Goal: Information Seeking & Learning: Get advice/opinions

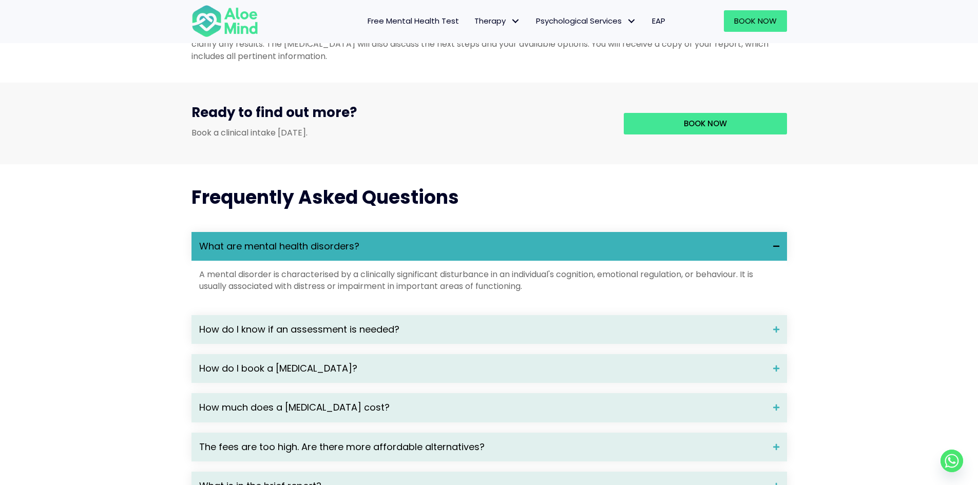
scroll to position [1283, 0]
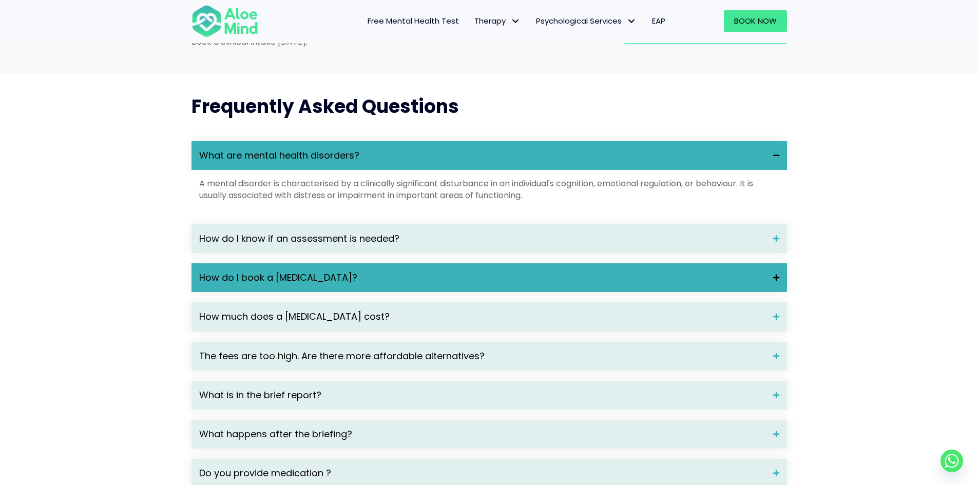
click at [476, 292] on div "How do I book a psychological assessment?" at bounding box center [488, 277] width 595 height 29
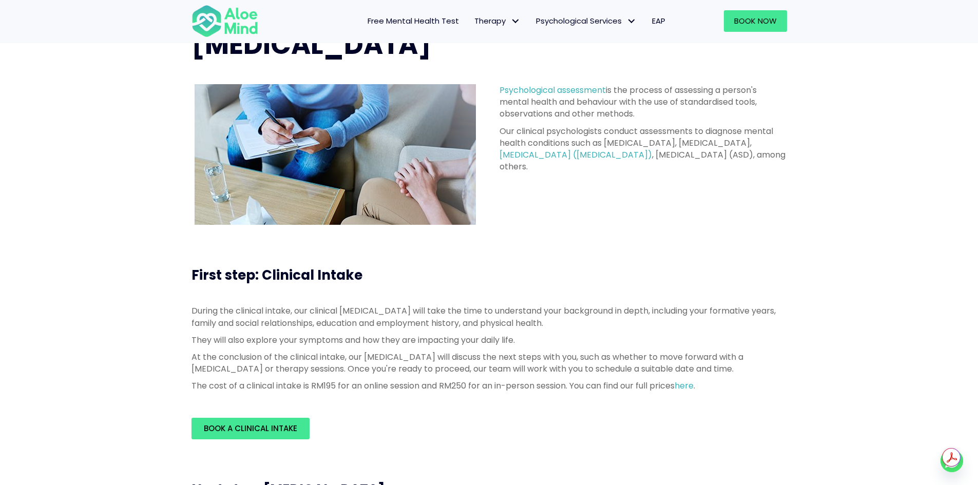
scroll to position [0, 0]
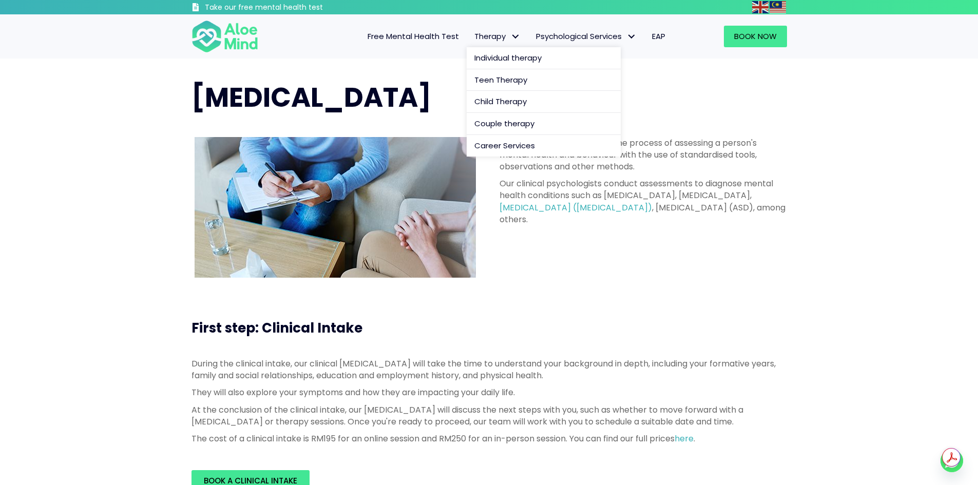
click at [471, 40] on link "Therapy" at bounding box center [498, 37] width 62 height 22
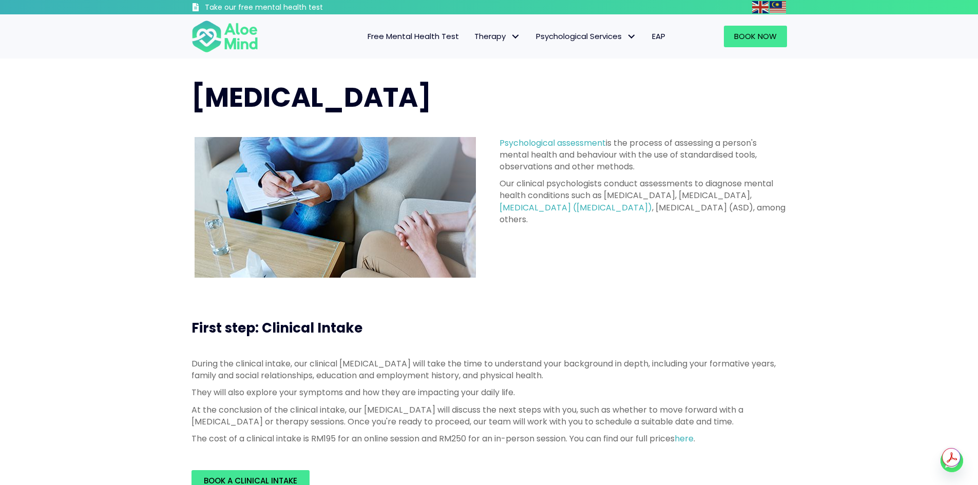
click at [439, 40] on span "Free Mental Health Test" at bounding box center [413, 36] width 91 height 11
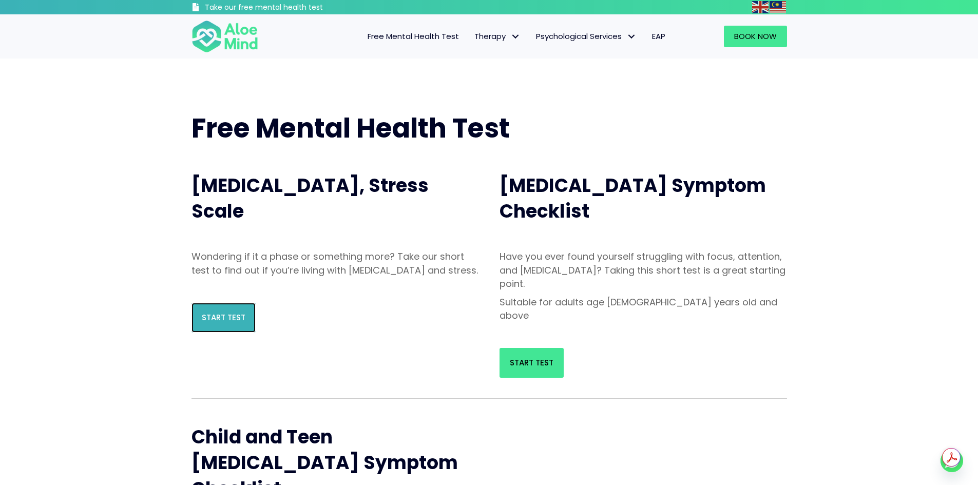
click at [248, 329] on link "Start Test" at bounding box center [223, 318] width 64 height 30
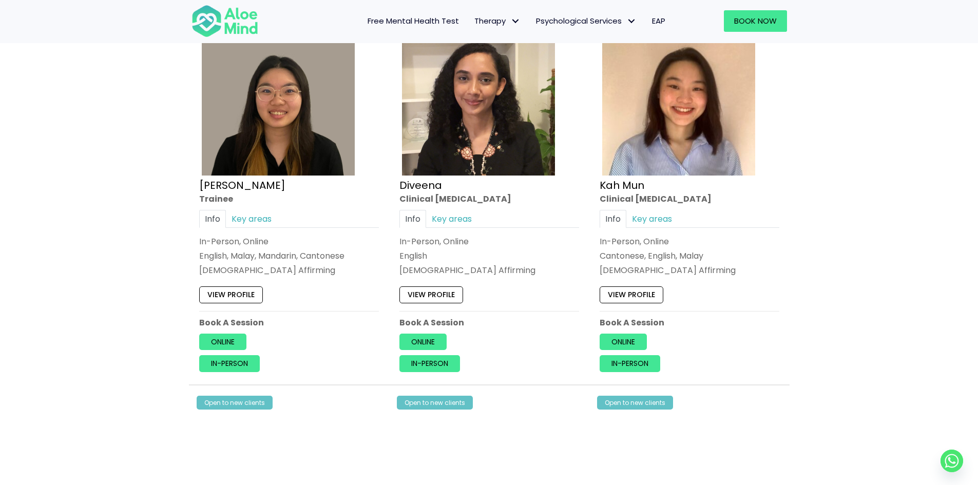
scroll to position [565, 0]
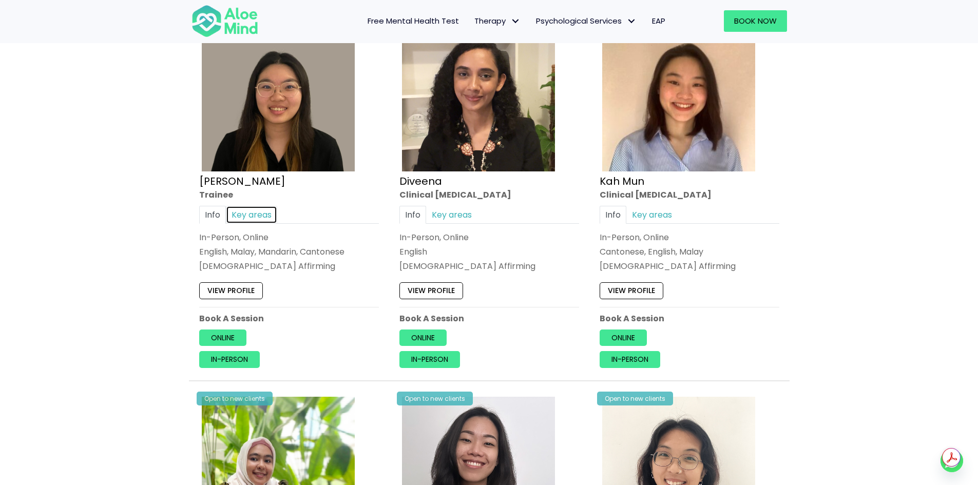
click at [252, 215] on link "Key areas" at bounding box center [251, 215] width 51 height 18
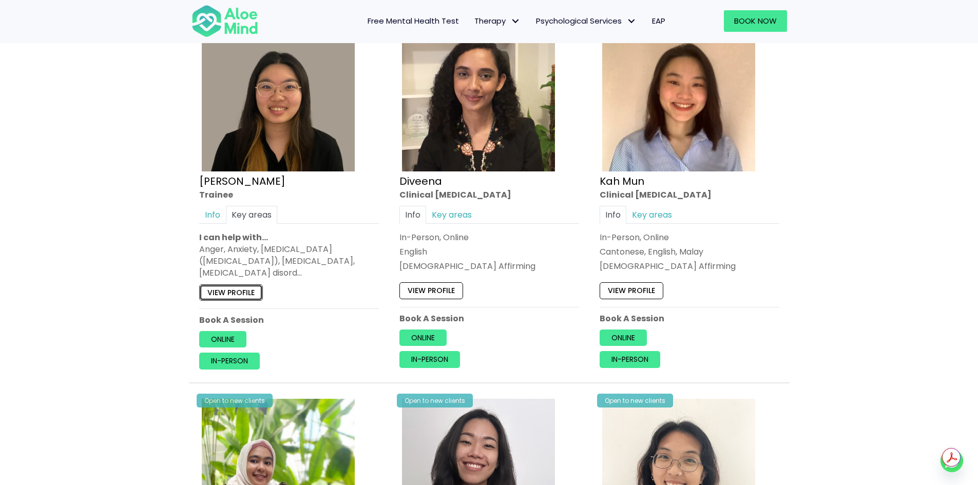
click at [235, 288] on link "View profile" at bounding box center [231, 292] width 64 height 16
click at [466, 216] on link "Key areas" at bounding box center [451, 215] width 51 height 18
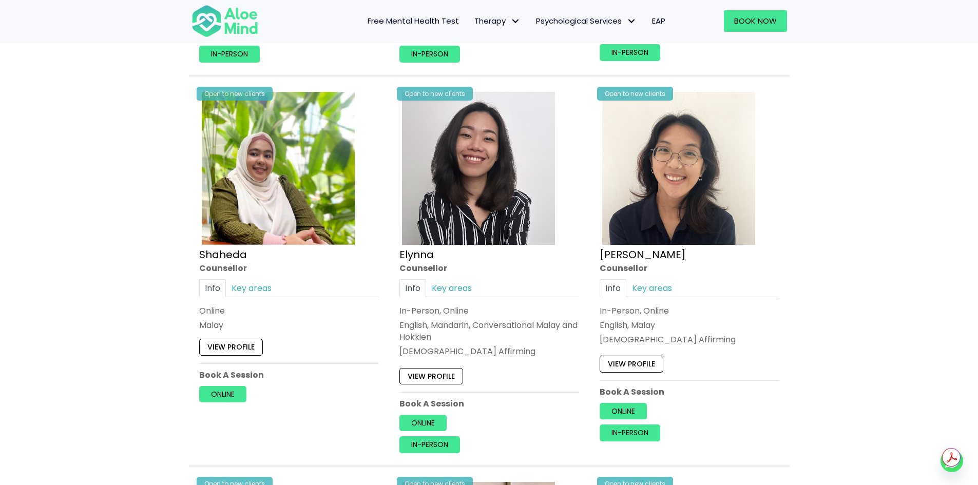
scroll to position [873, 0]
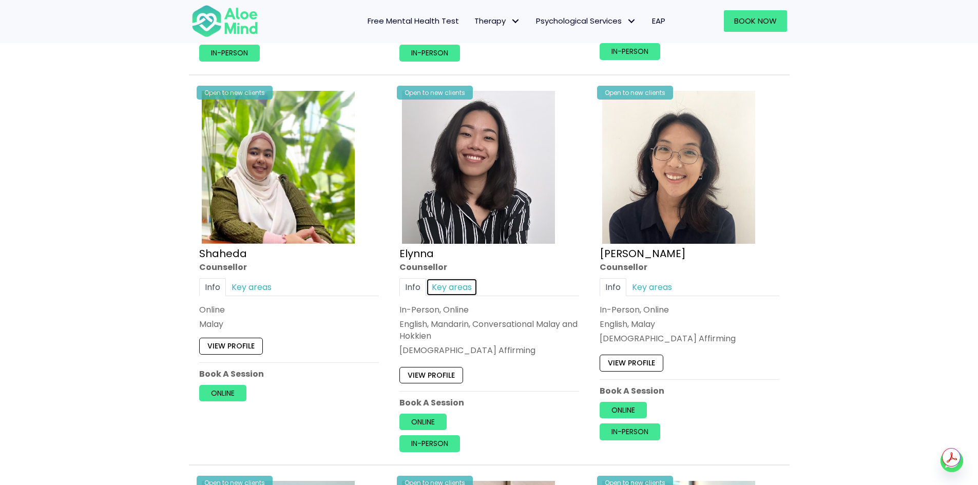
click at [462, 280] on link "Key areas" at bounding box center [451, 287] width 51 height 18
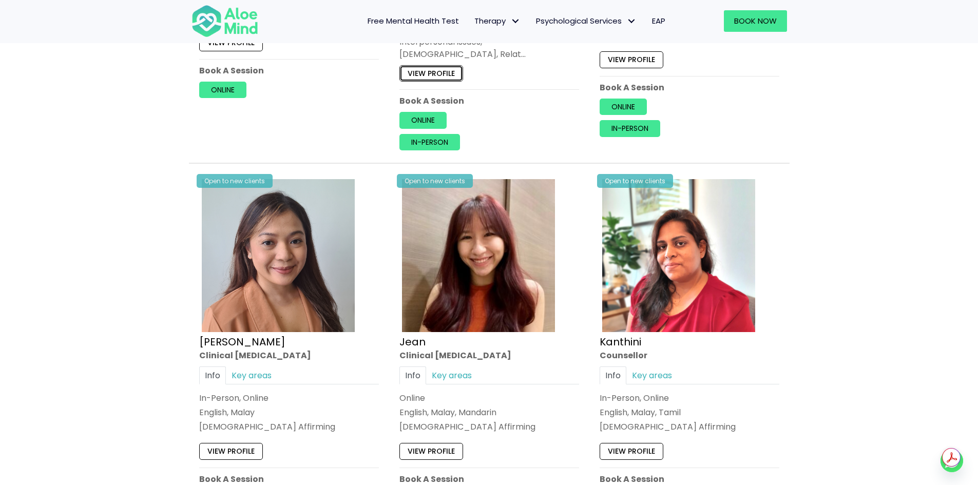
scroll to position [1283, 0]
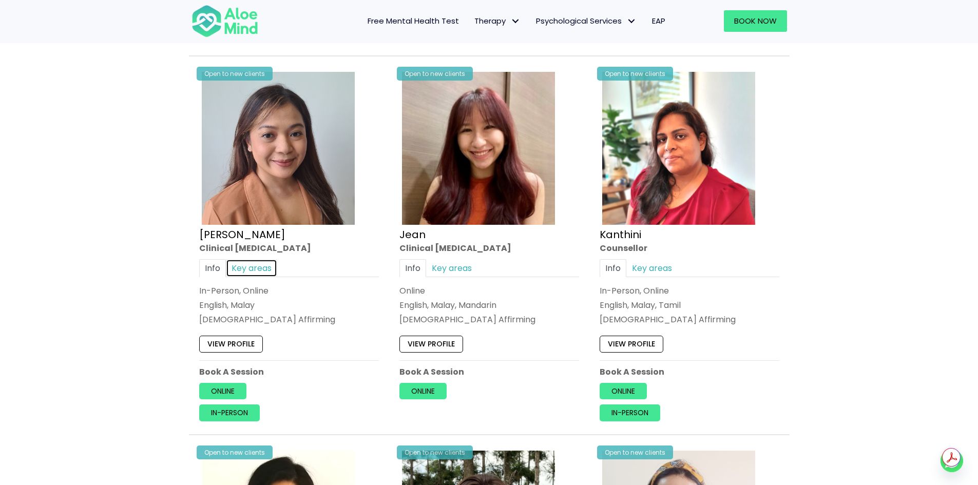
click at [248, 265] on link "Key areas" at bounding box center [251, 268] width 51 height 18
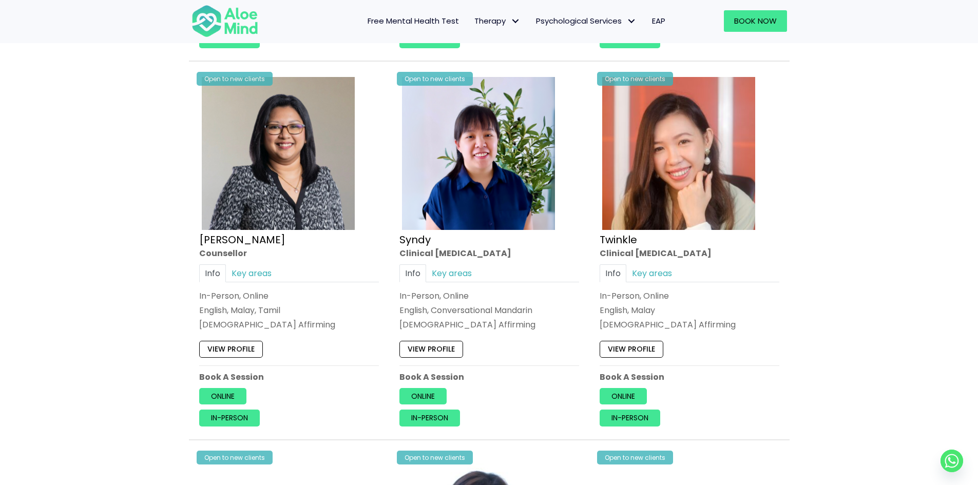
scroll to position [2413, 0]
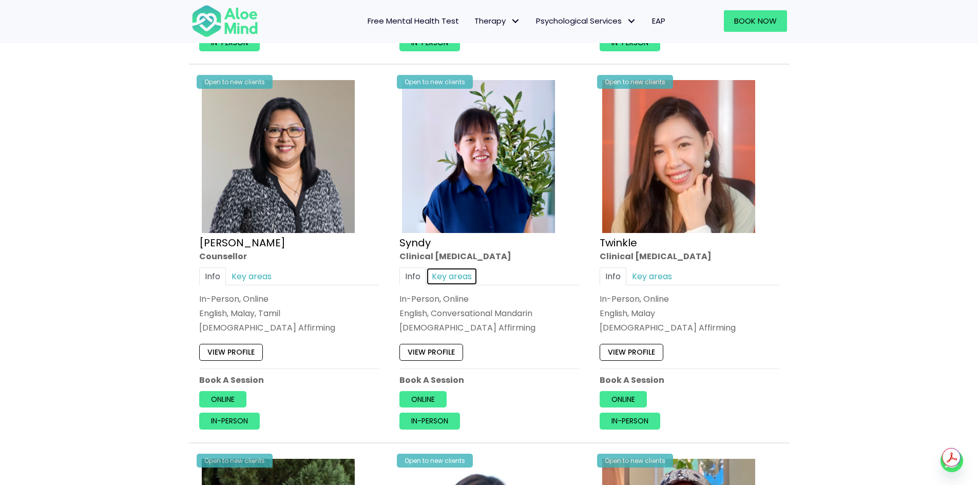
click at [462, 269] on link "Key areas" at bounding box center [451, 276] width 51 height 18
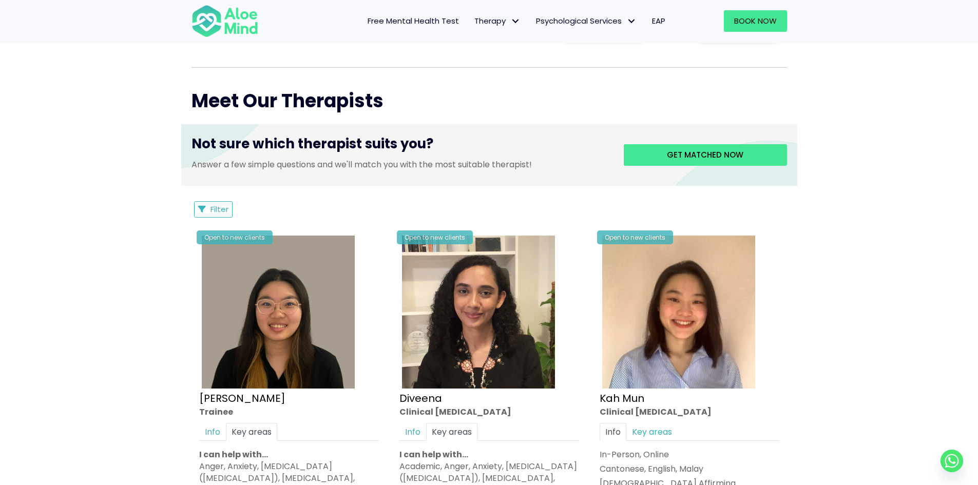
scroll to position [462, 0]
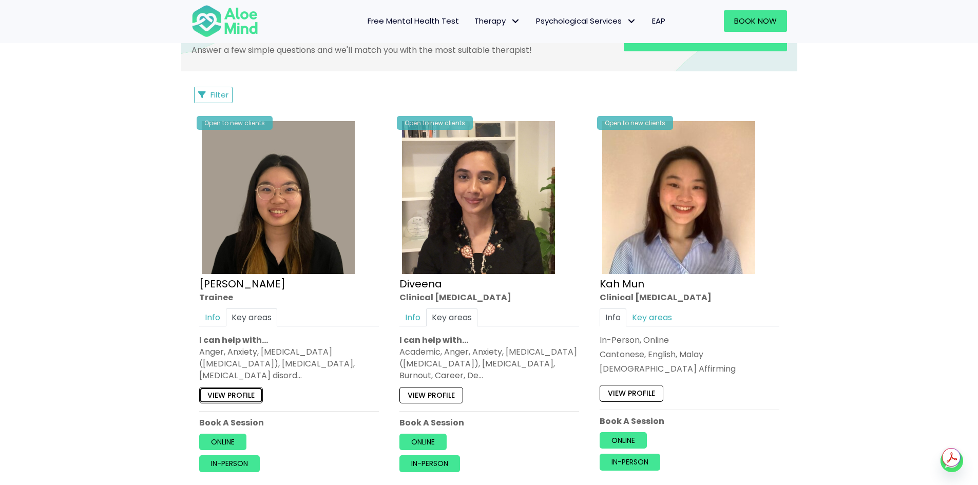
click at [254, 402] on link "View profile" at bounding box center [231, 395] width 64 height 16
click at [456, 391] on link "View profile" at bounding box center [431, 395] width 64 height 16
click at [635, 399] on link "View profile" at bounding box center [632, 393] width 64 height 16
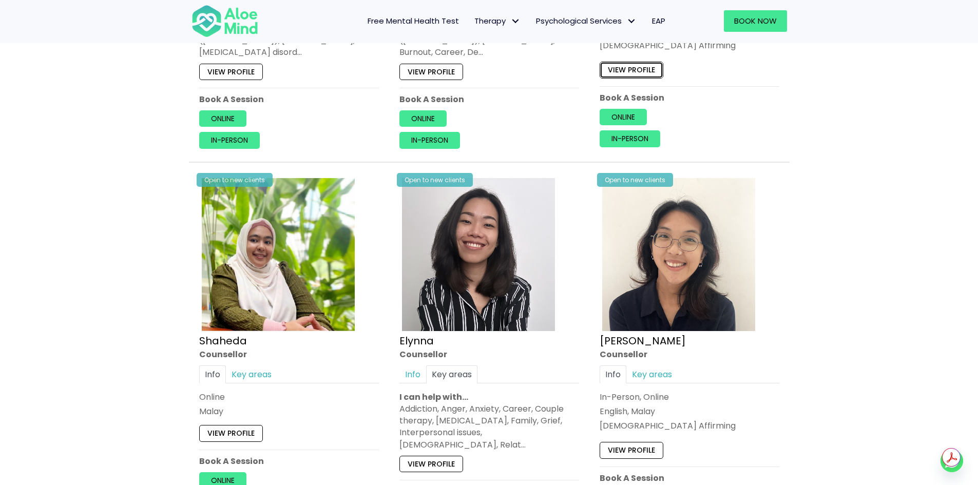
scroll to position [873, 0]
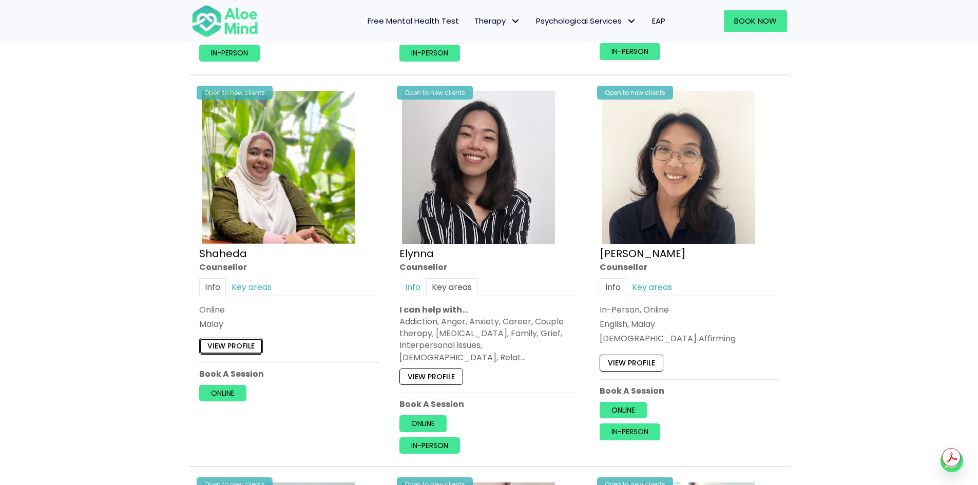
click at [209, 347] on link "View profile" at bounding box center [231, 346] width 64 height 16
click at [458, 368] on link "View profile" at bounding box center [431, 376] width 64 height 16
click at [620, 355] on link "View profile" at bounding box center [632, 363] width 64 height 16
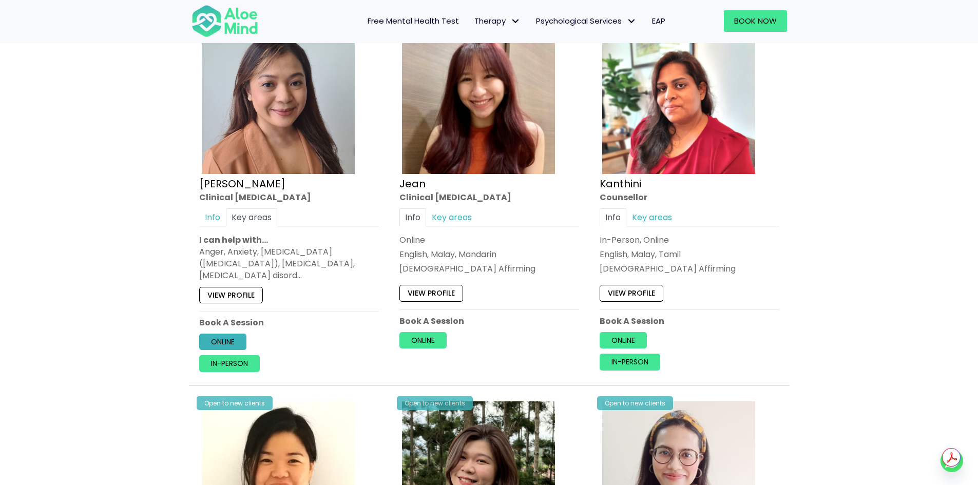
scroll to position [1335, 0]
click at [214, 287] on link "View profile" at bounding box center [231, 294] width 64 height 16
click at [408, 285] on link "View profile" at bounding box center [431, 293] width 64 height 16
click at [639, 285] on link "View profile" at bounding box center [632, 293] width 64 height 16
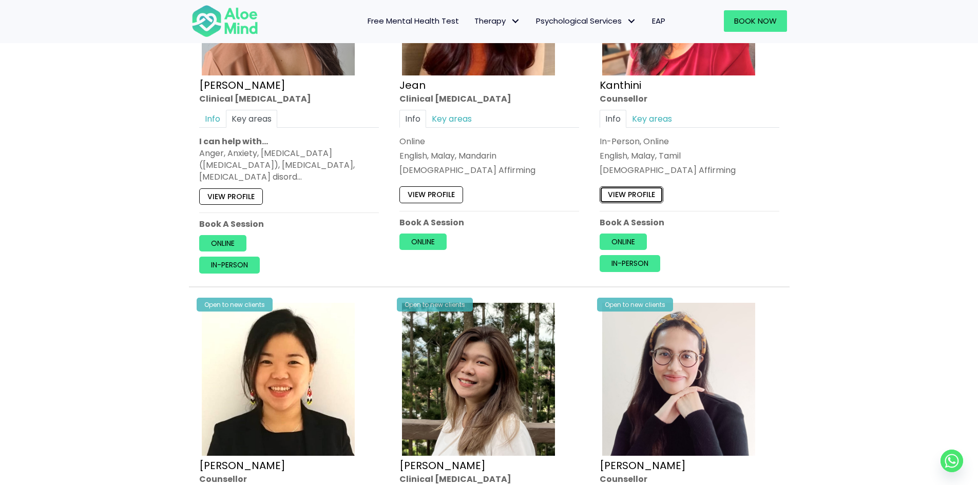
scroll to position [1591, 0]
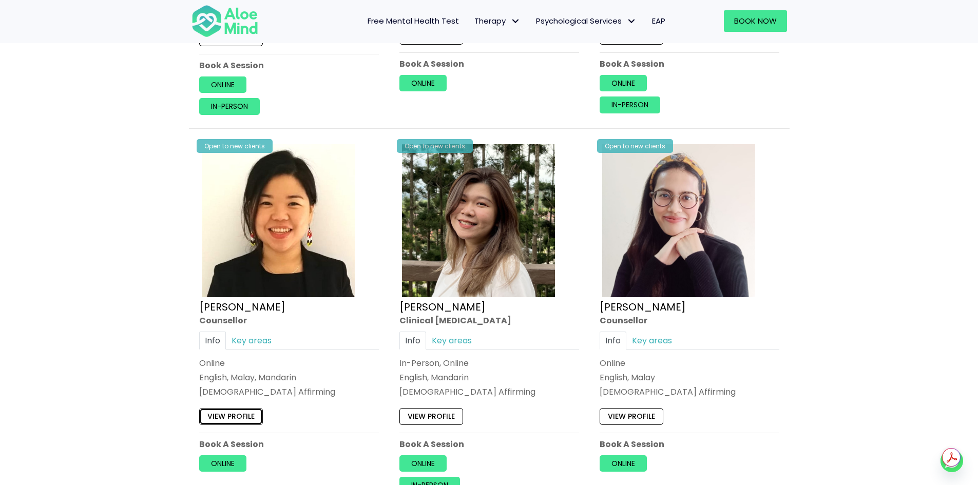
click at [253, 409] on link "View profile" at bounding box center [231, 417] width 64 height 16
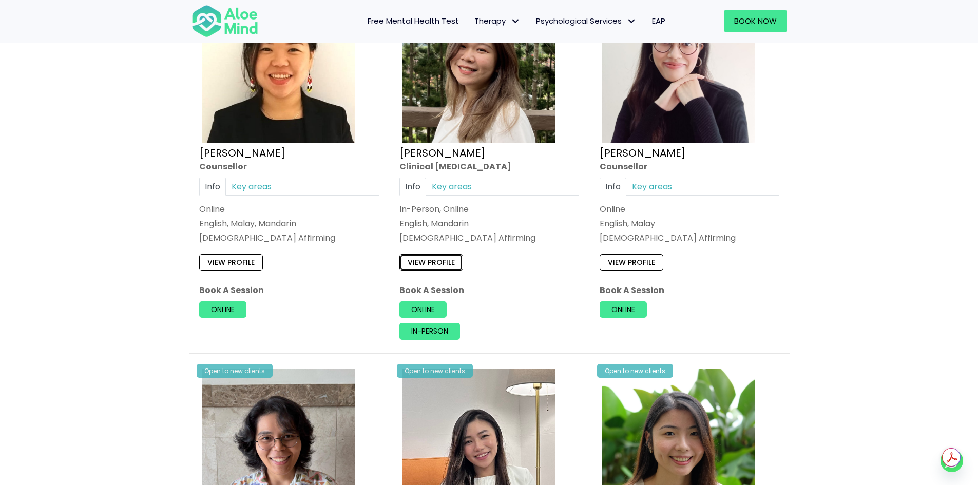
click at [438, 255] on link "View profile" at bounding box center [431, 263] width 64 height 16
click at [648, 255] on link "View profile" at bounding box center [632, 263] width 64 height 16
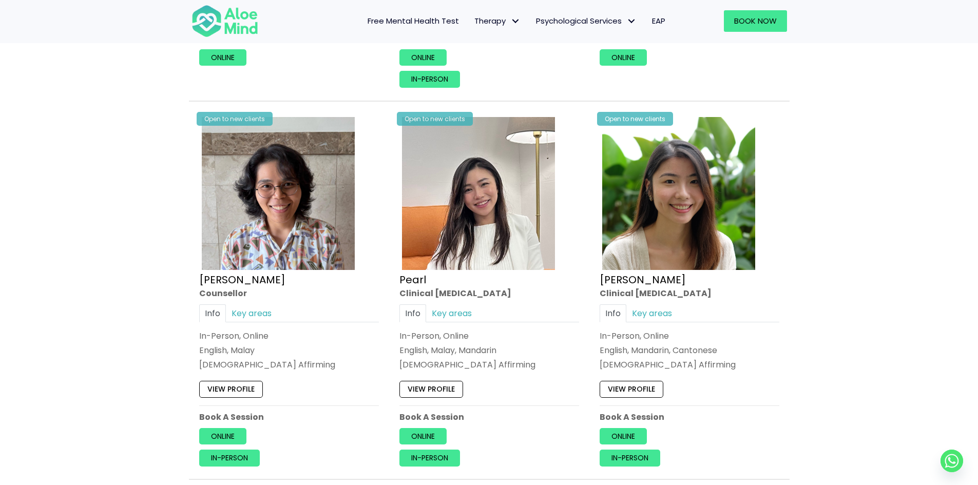
scroll to position [2002, 0]
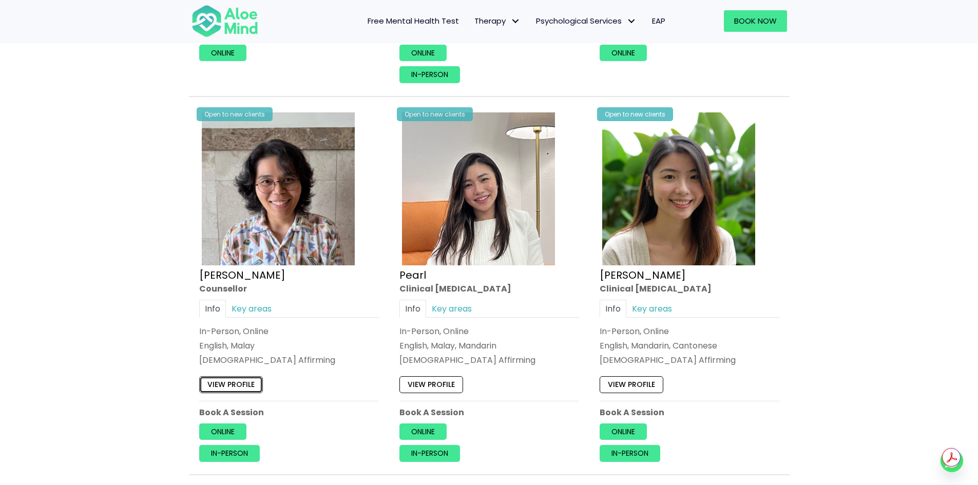
click at [231, 376] on link "View profile" at bounding box center [231, 384] width 64 height 16
click at [447, 376] on link "View profile" at bounding box center [431, 384] width 64 height 16
click at [614, 376] on link "View profile" at bounding box center [632, 384] width 64 height 16
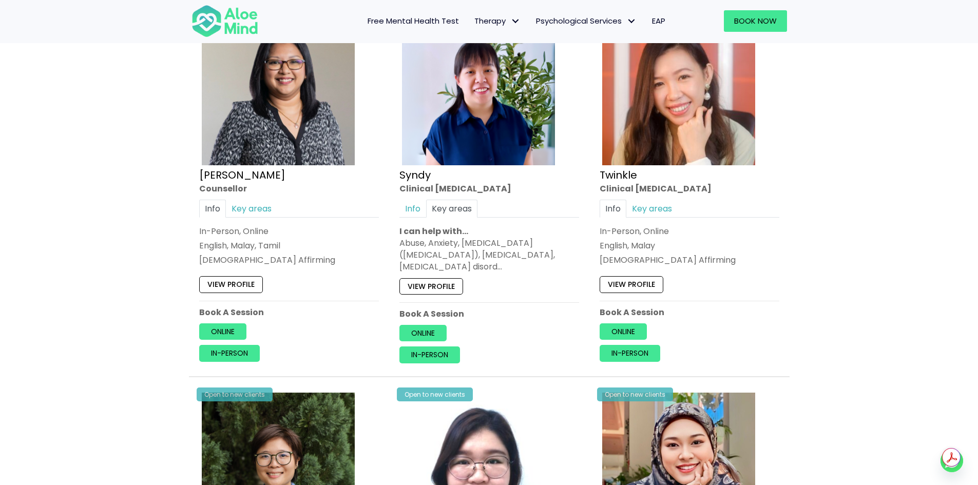
scroll to position [2464, 0]
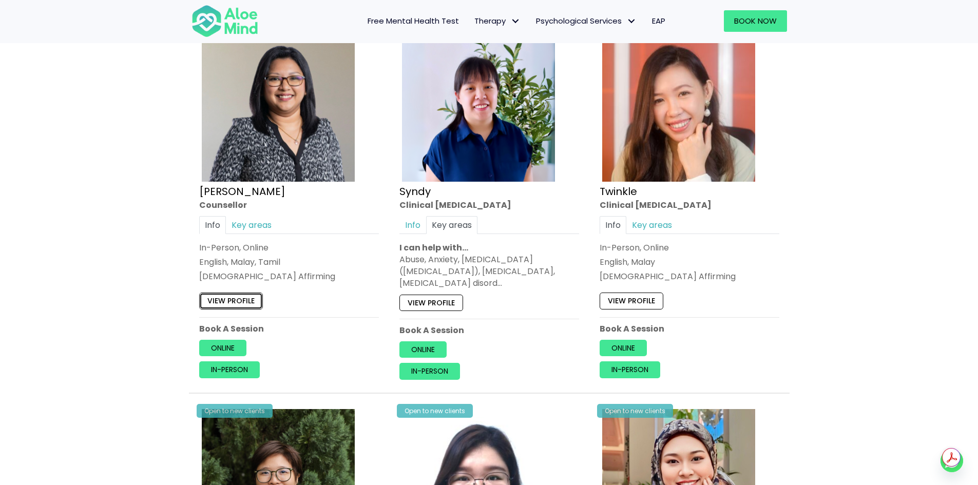
click at [228, 295] on link "View profile" at bounding box center [231, 301] width 64 height 16
click at [655, 293] on link "View profile" at bounding box center [632, 301] width 64 height 16
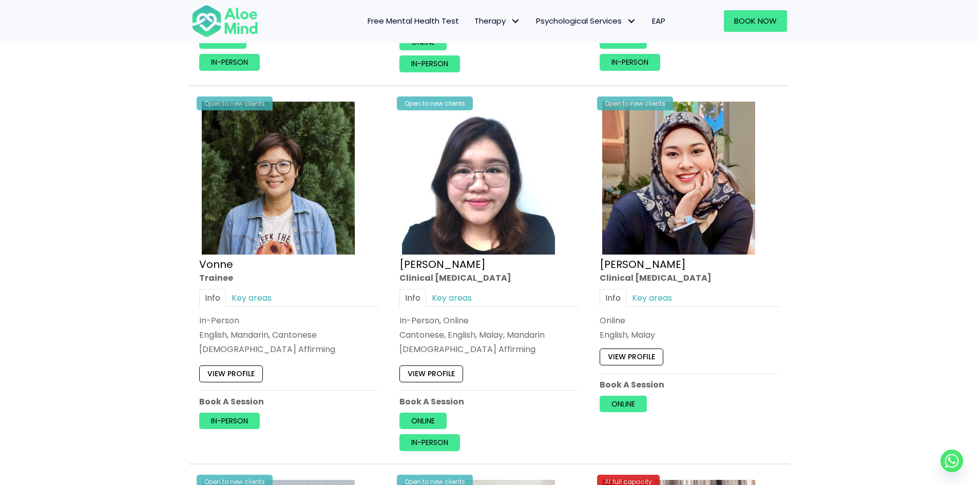
scroll to position [2772, 0]
click at [228, 365] on link "View profile" at bounding box center [231, 373] width 64 height 16
click at [447, 365] on link "View profile" at bounding box center [431, 373] width 64 height 16
click at [621, 350] on link "View profile" at bounding box center [632, 356] width 64 height 16
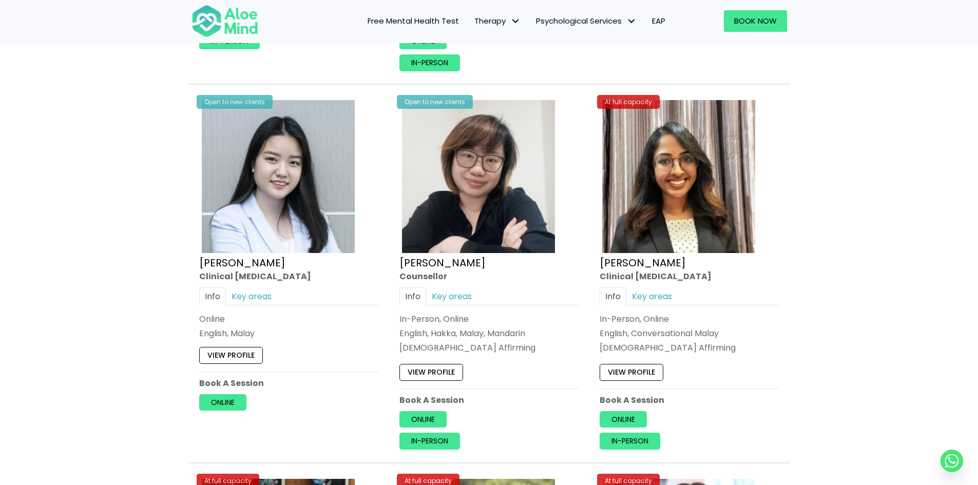
scroll to position [3234, 0]
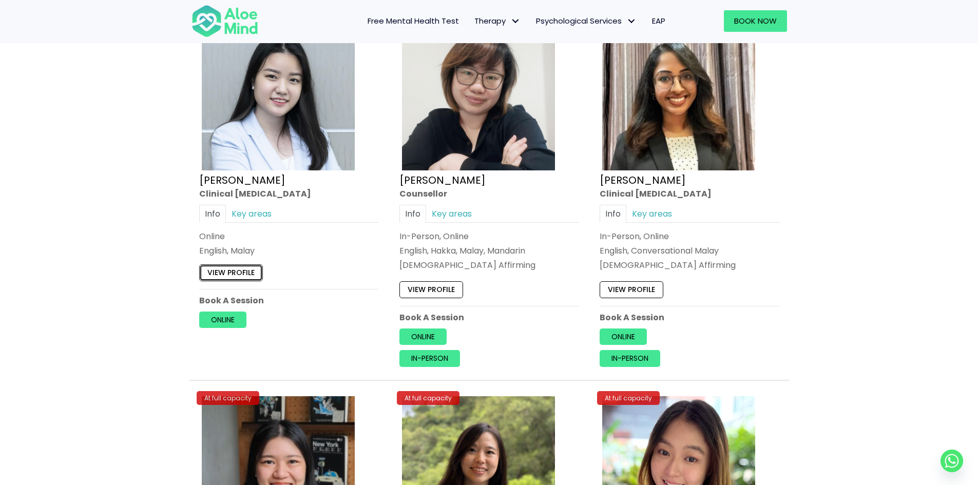
click at [242, 265] on link "View profile" at bounding box center [231, 273] width 64 height 16
click at [427, 282] on link "View profile" at bounding box center [431, 290] width 64 height 16
click at [651, 282] on link "View profile" at bounding box center [632, 290] width 64 height 16
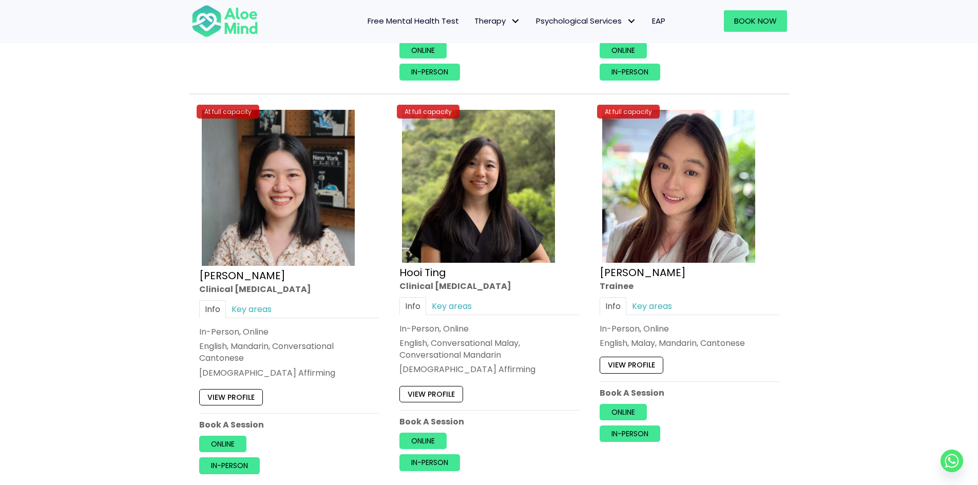
scroll to position [3542, 0]
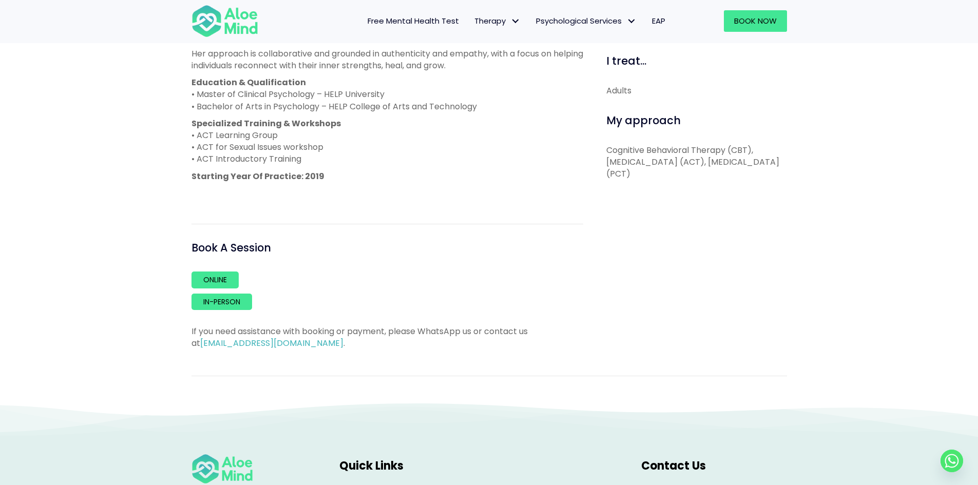
scroll to position [513, 0]
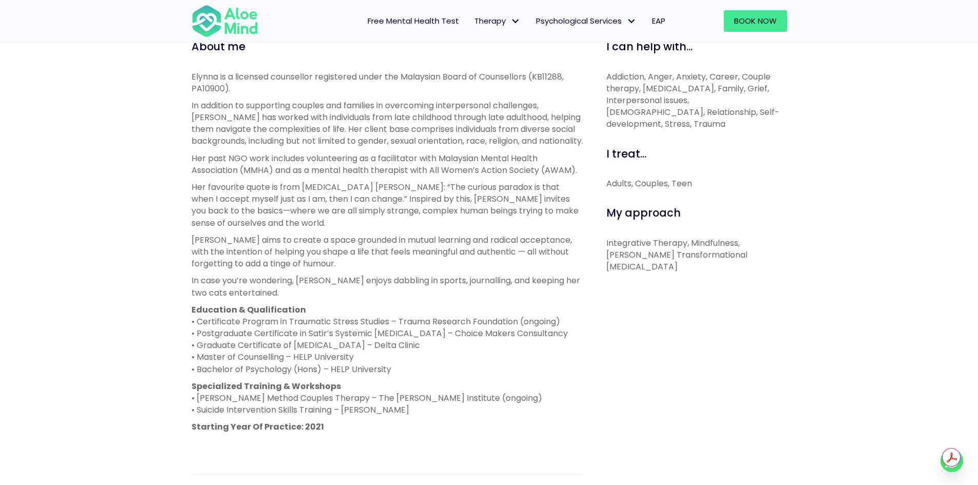
scroll to position [411, 0]
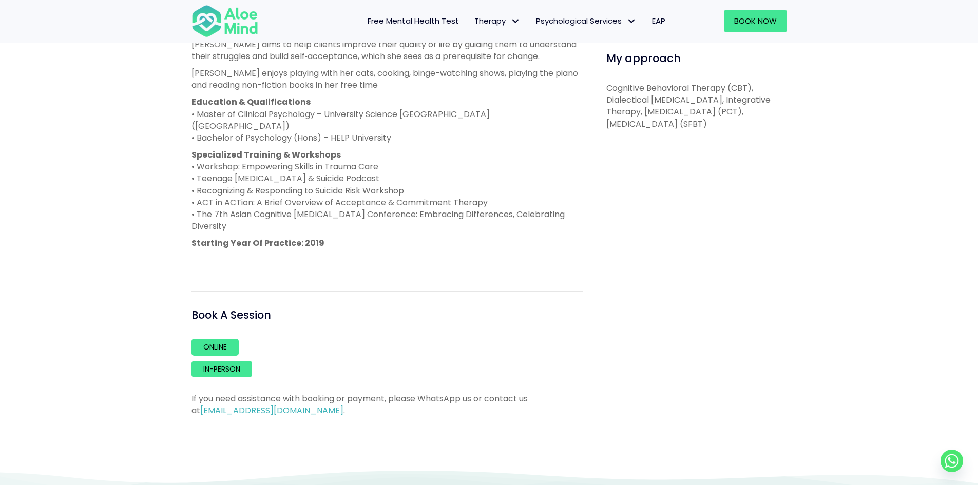
scroll to position [565, 0]
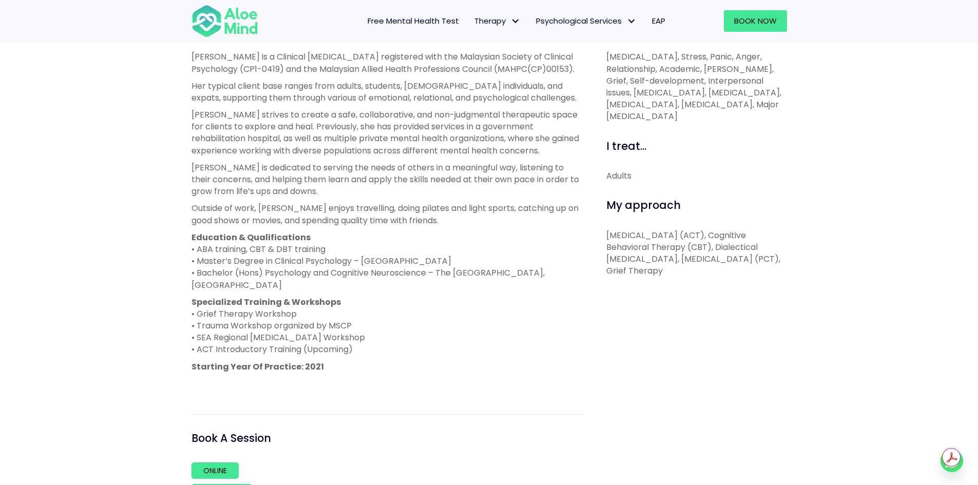
scroll to position [411, 0]
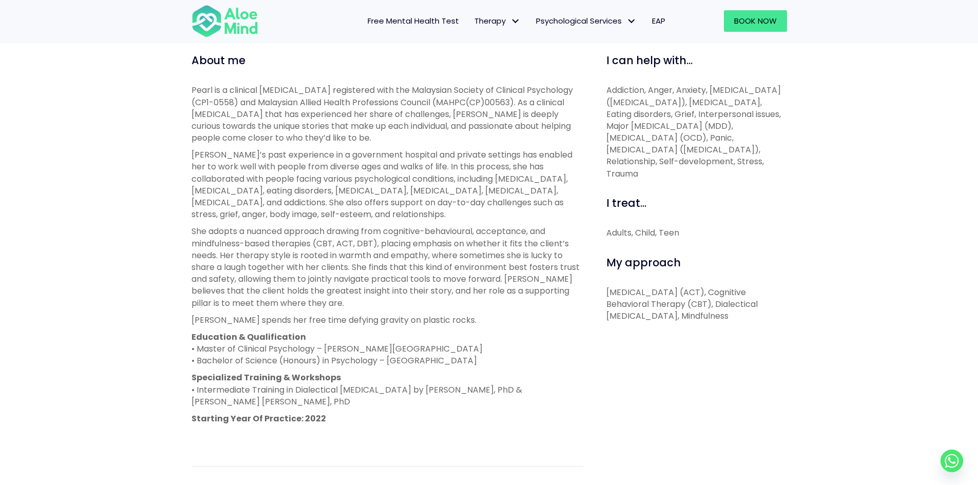
scroll to position [359, 0]
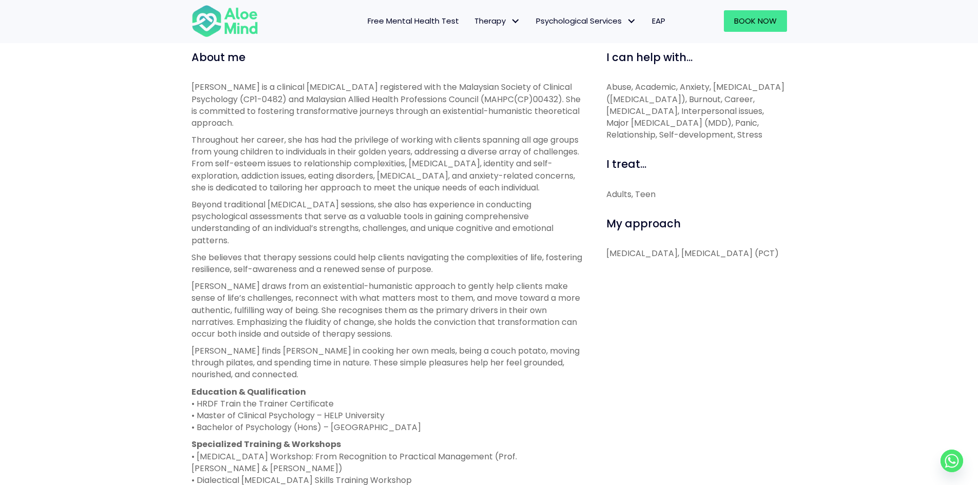
scroll to position [359, 0]
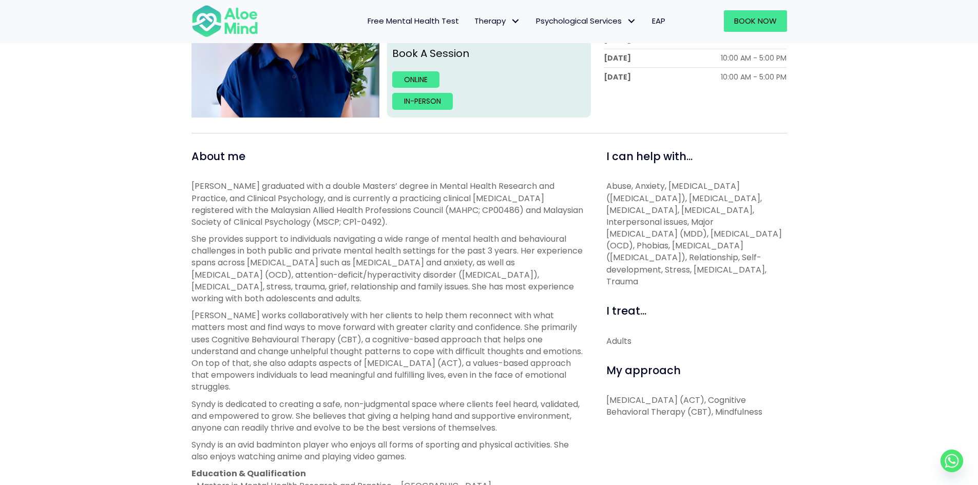
scroll to position [411, 0]
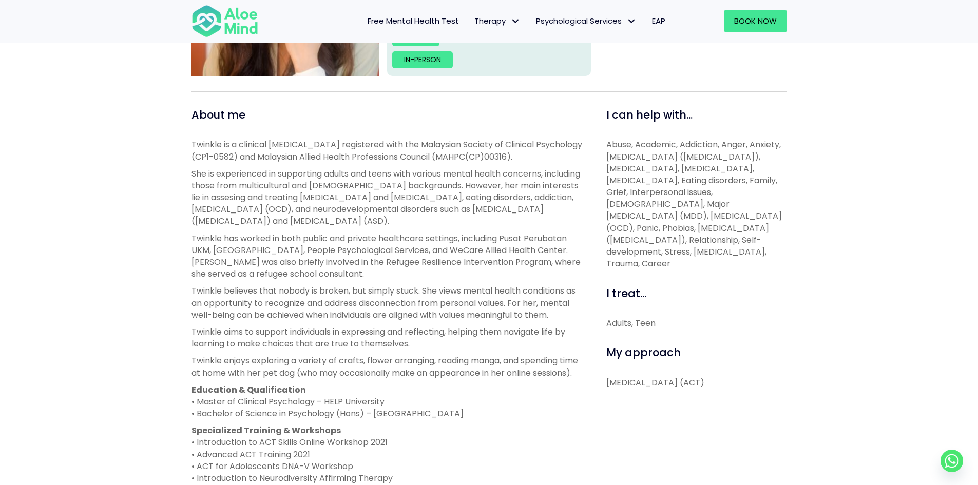
scroll to position [308, 0]
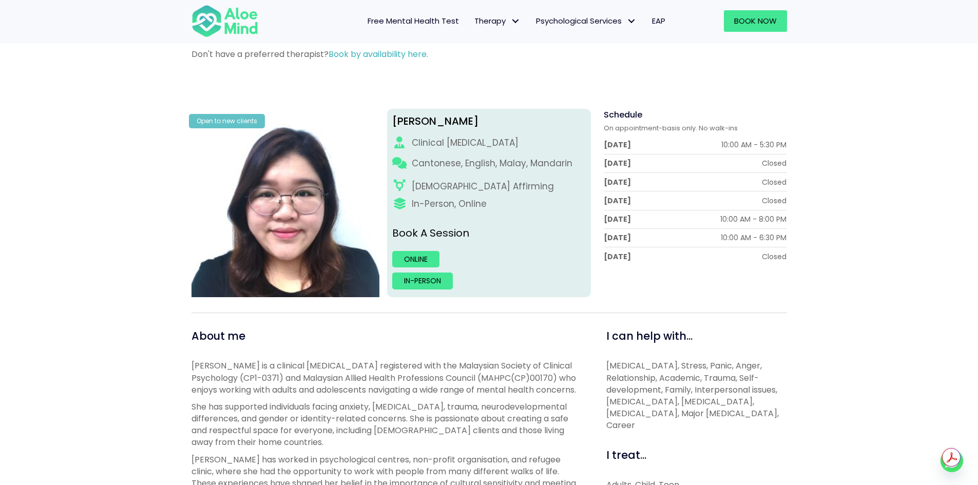
scroll to position [257, 0]
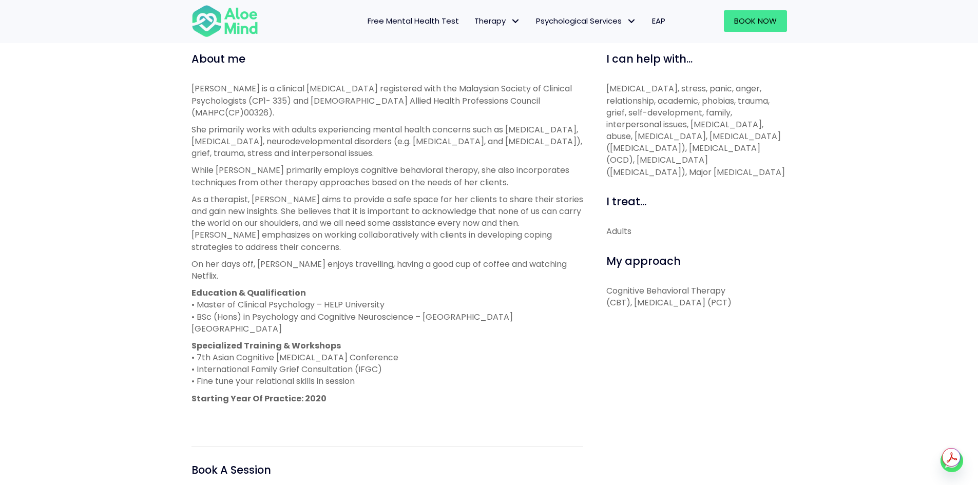
scroll to position [359, 0]
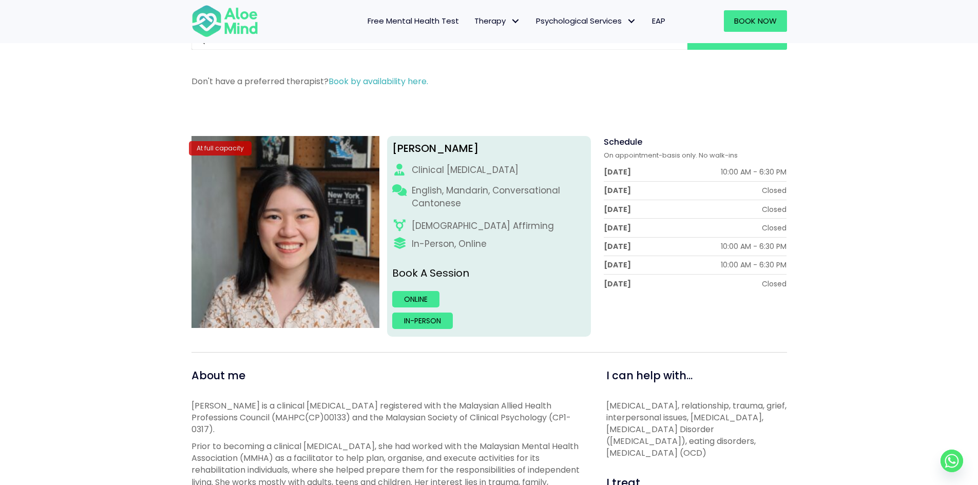
scroll to position [205, 0]
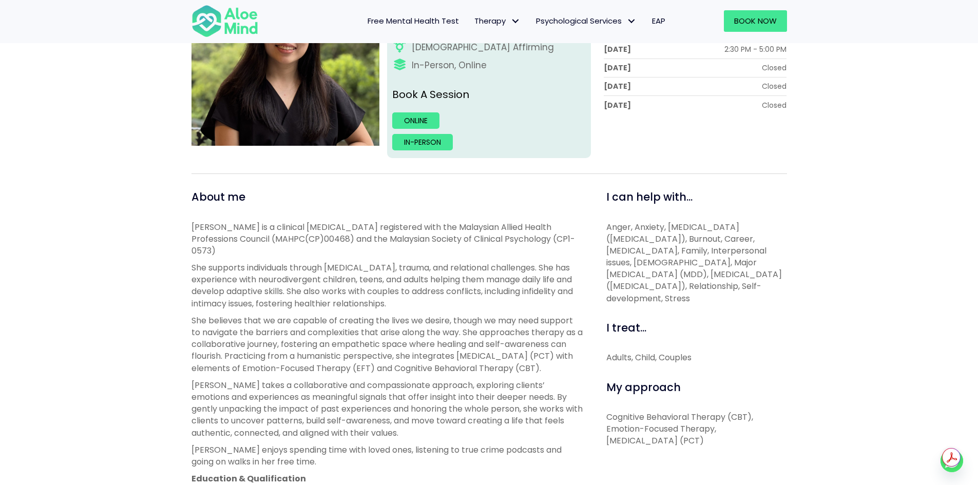
scroll to position [257, 0]
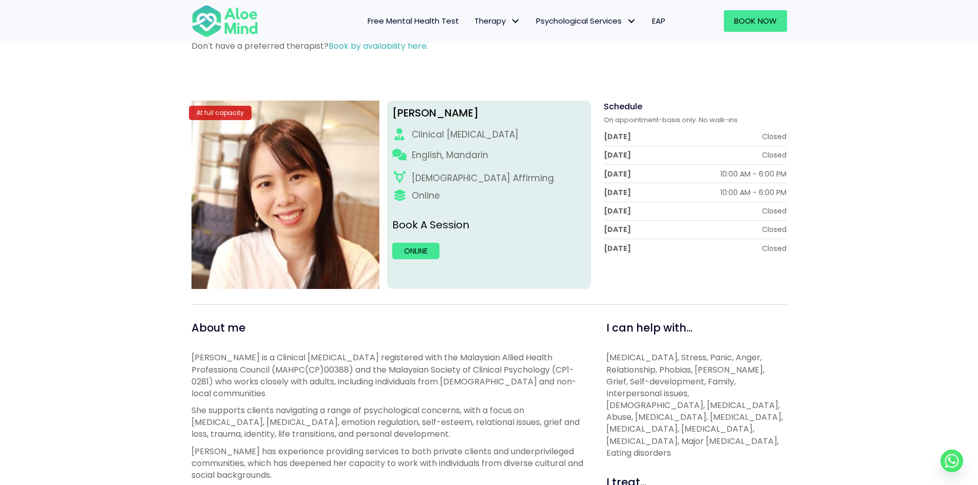
scroll to position [205, 0]
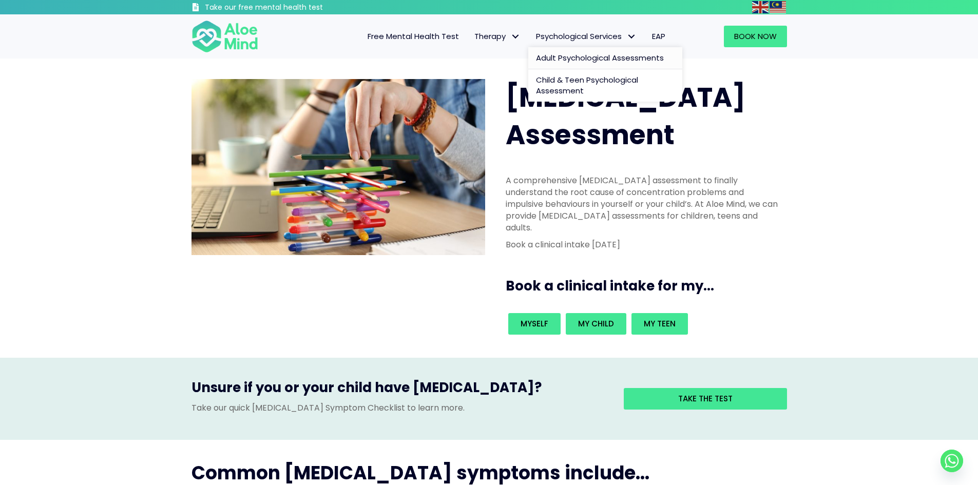
click at [572, 60] on span "Adult Psychological Assessments" at bounding box center [600, 57] width 128 height 11
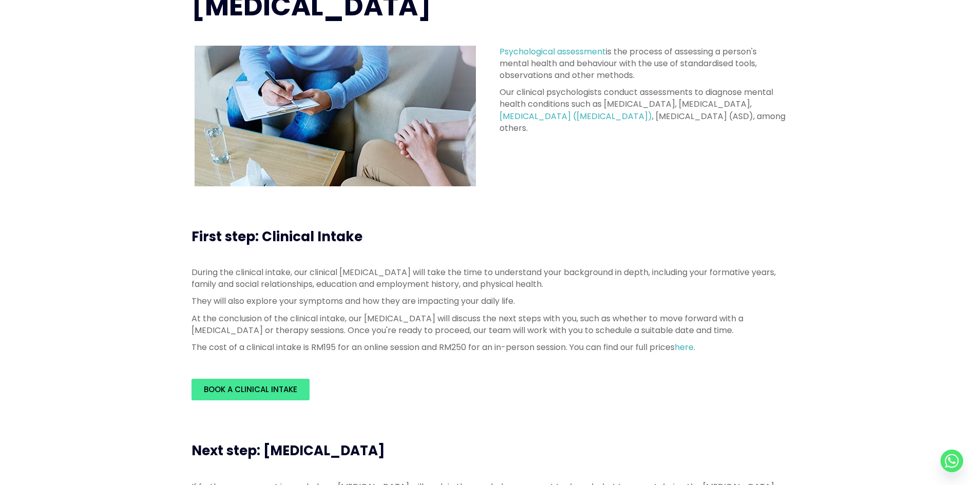
scroll to position [308, 0]
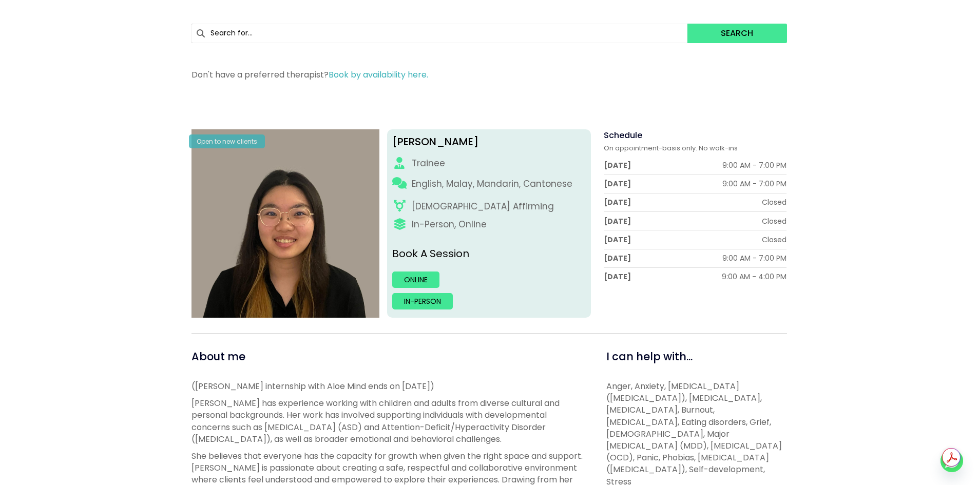
scroll to position [205, 0]
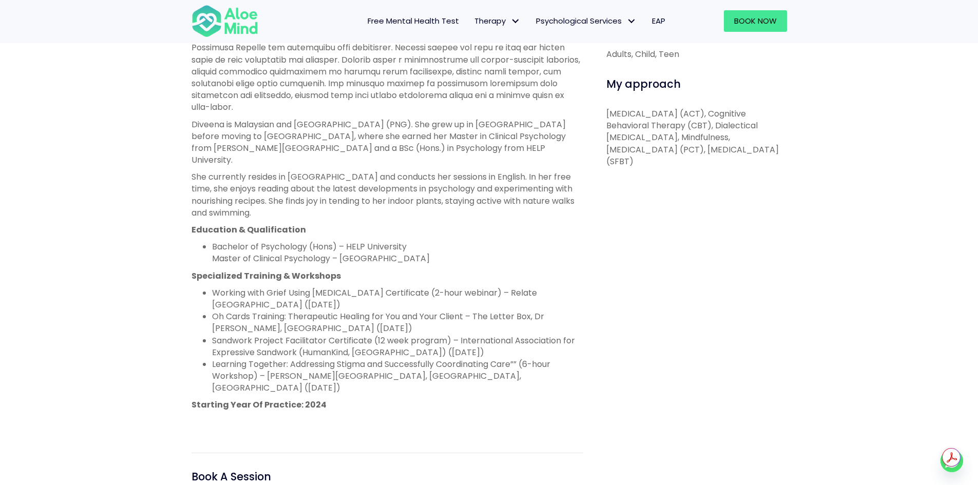
scroll to position [565, 0]
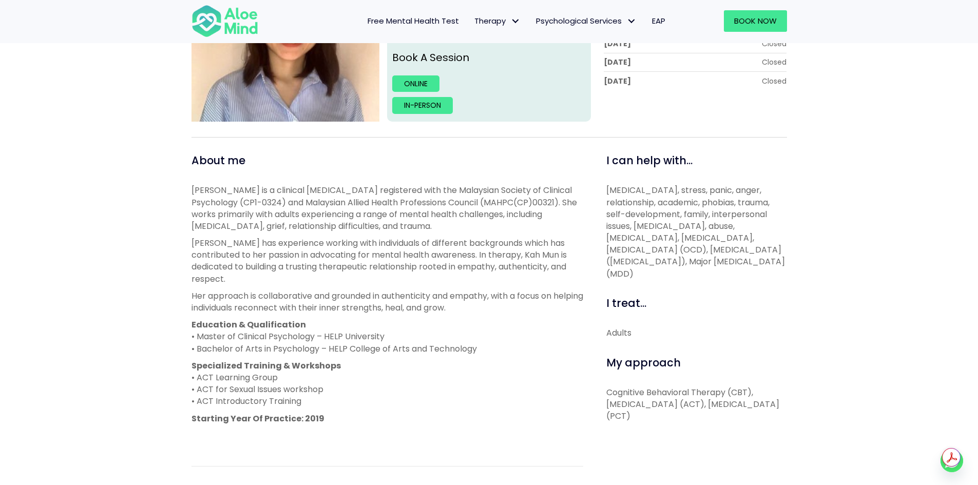
scroll to position [257, 0]
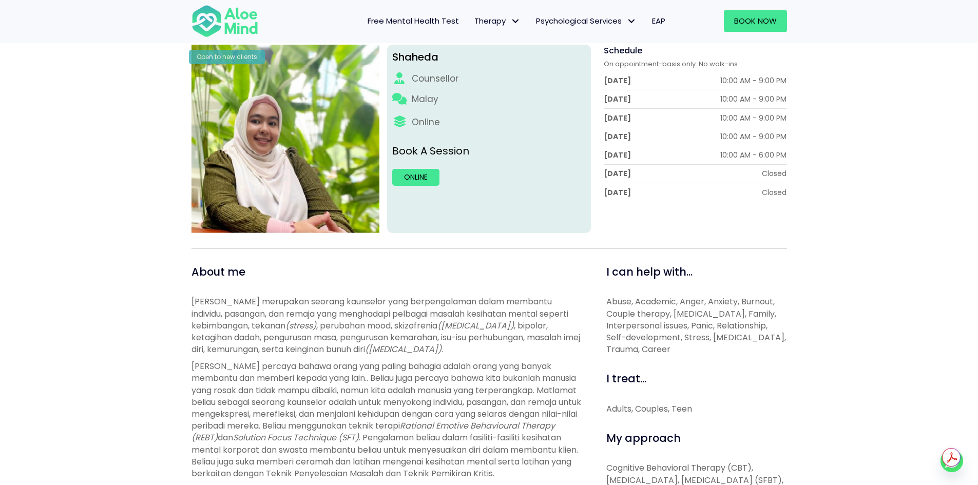
scroll to position [154, 0]
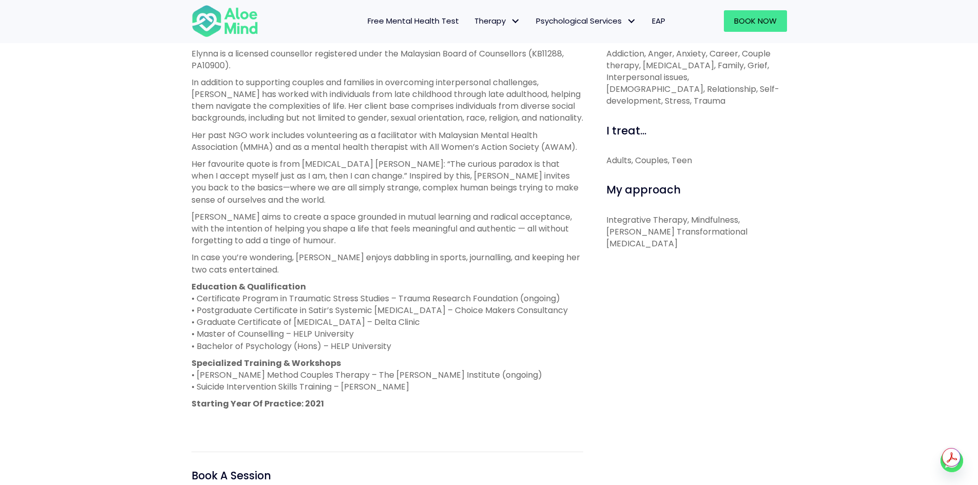
scroll to position [411, 0]
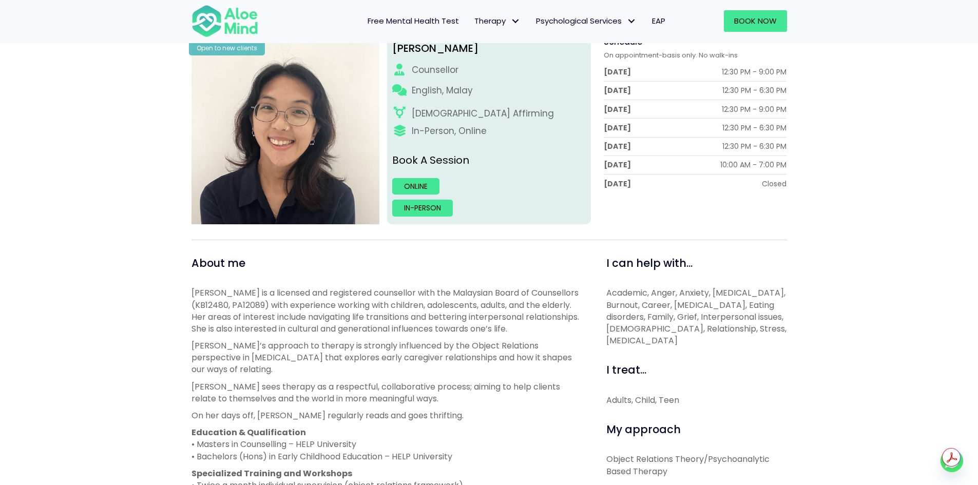
scroll to position [154, 0]
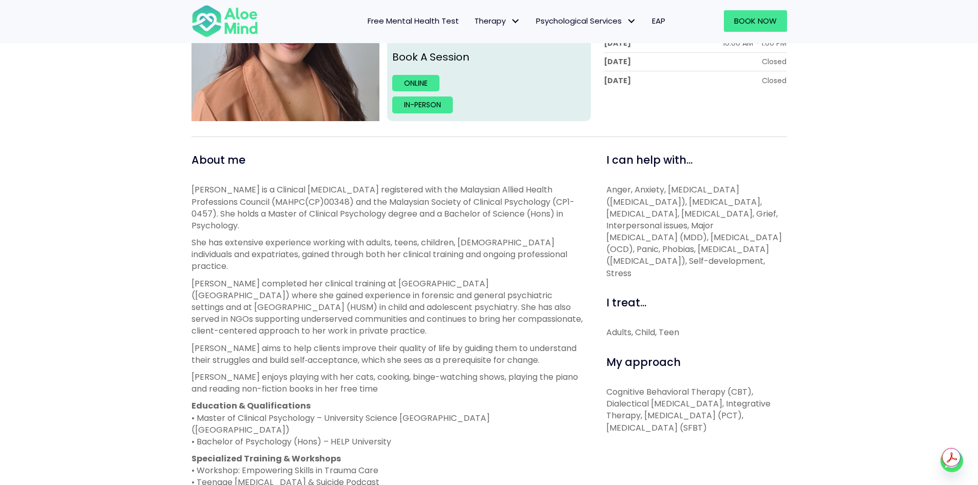
scroll to position [257, 0]
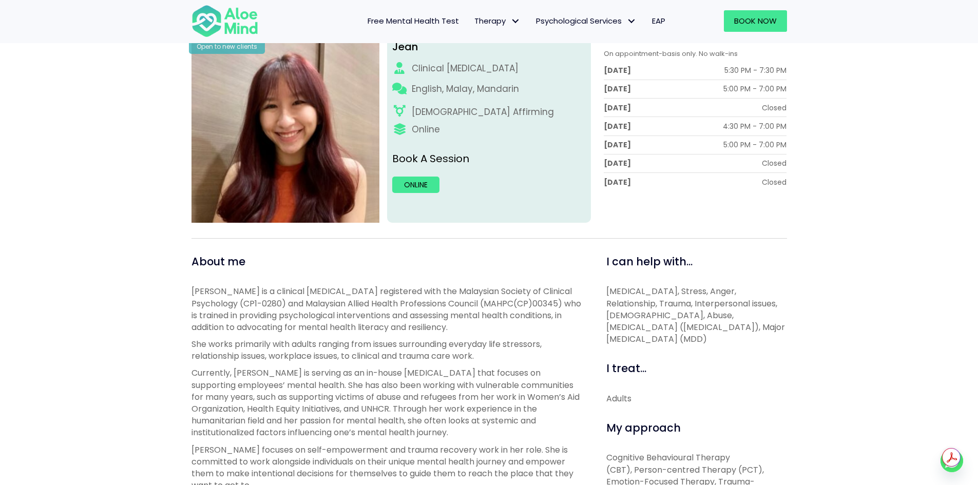
scroll to position [359, 0]
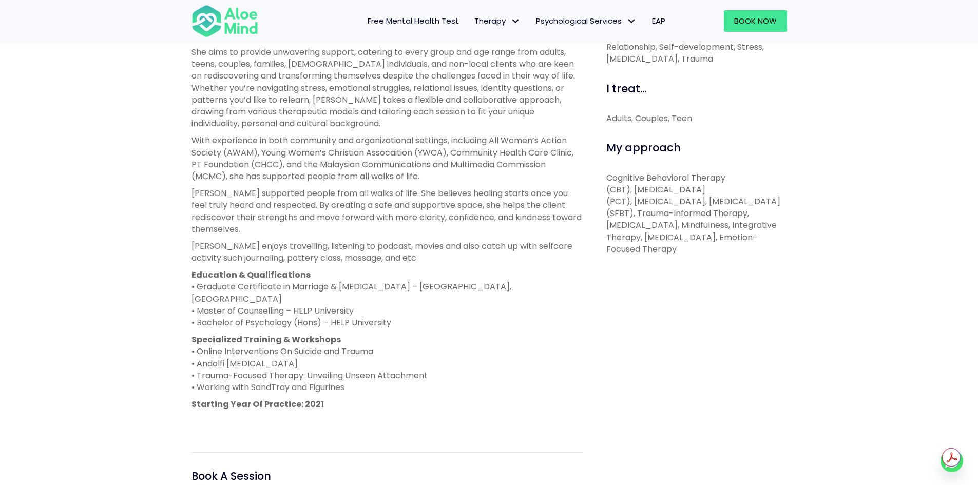
scroll to position [462, 0]
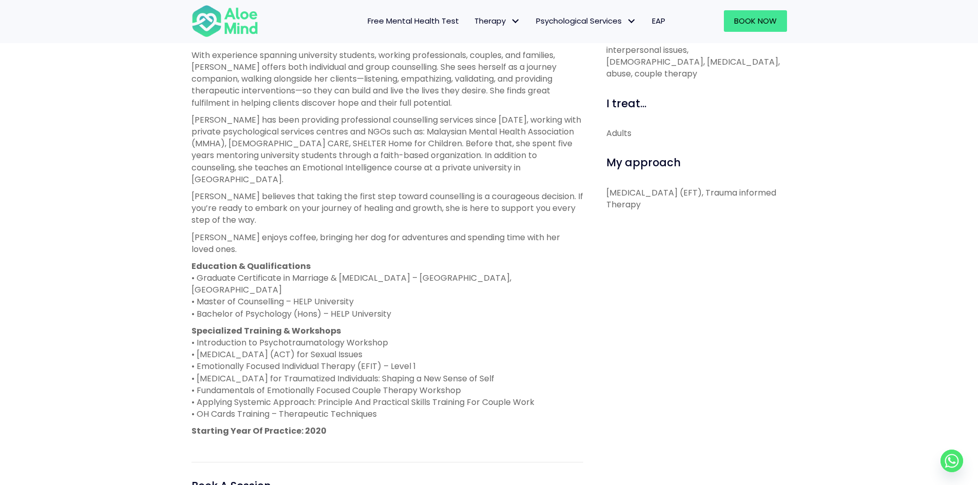
scroll to position [462, 0]
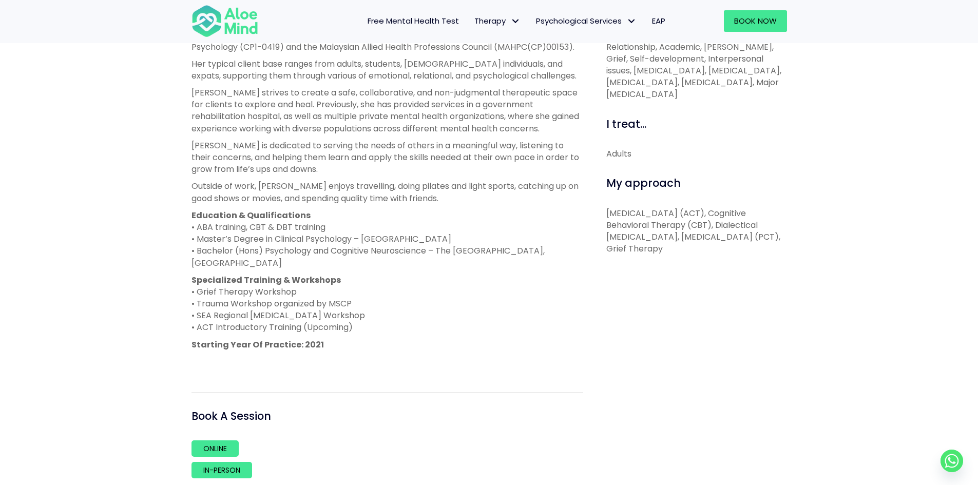
scroll to position [359, 0]
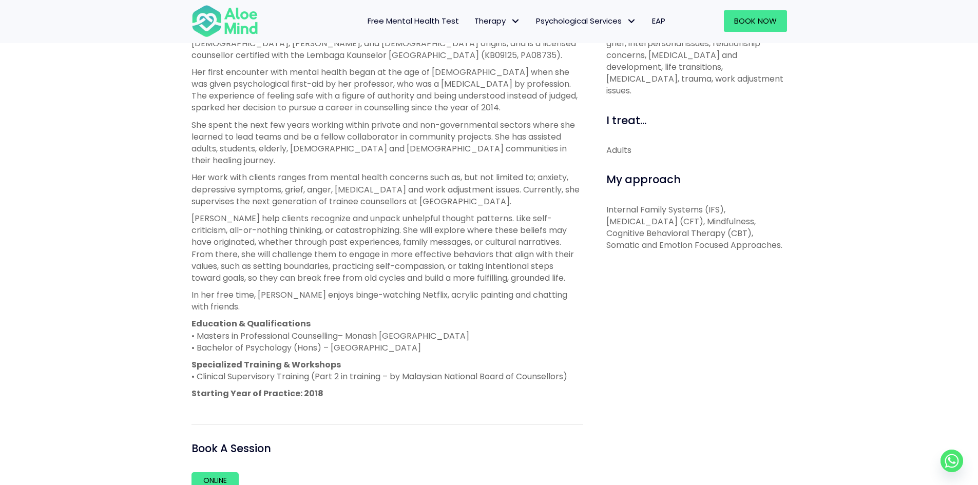
scroll to position [513, 0]
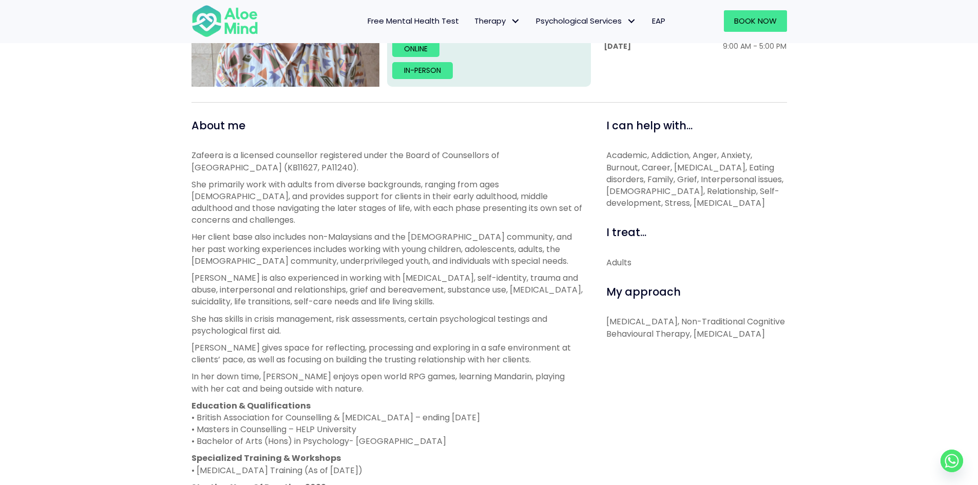
scroll to position [411, 0]
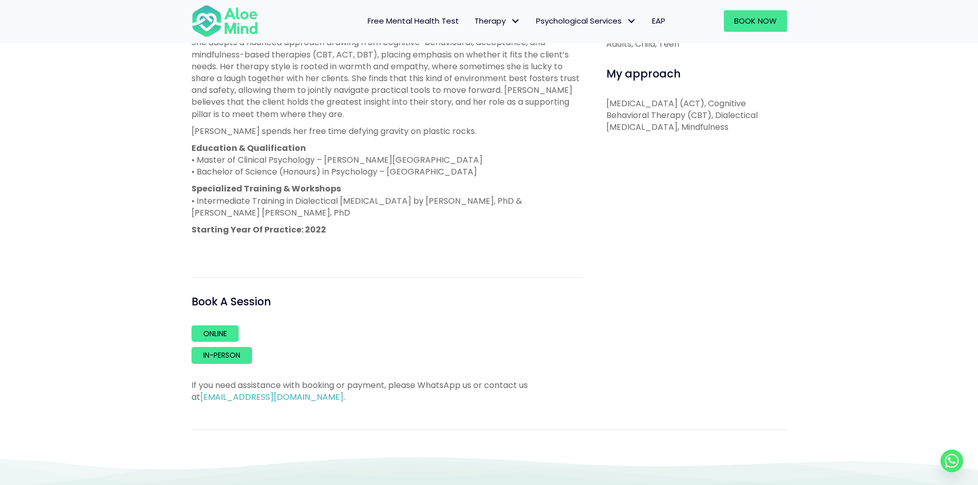
scroll to position [565, 0]
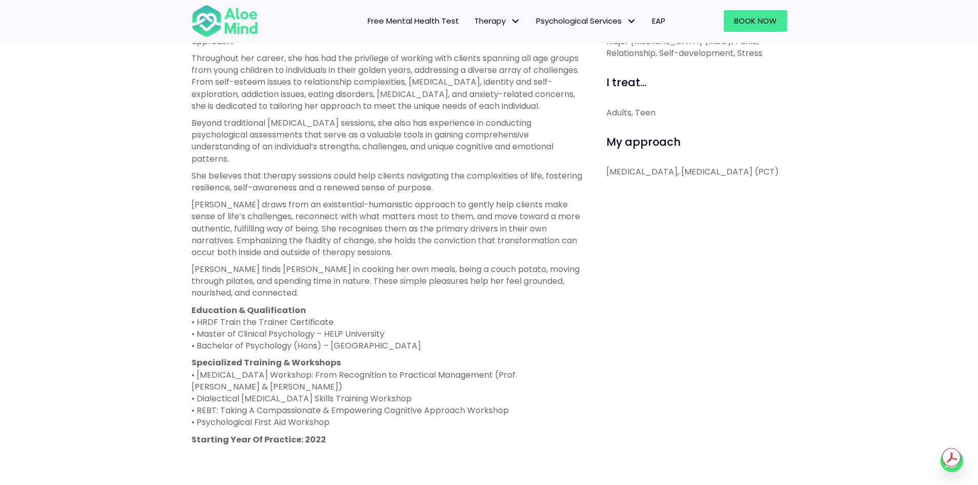
scroll to position [462, 0]
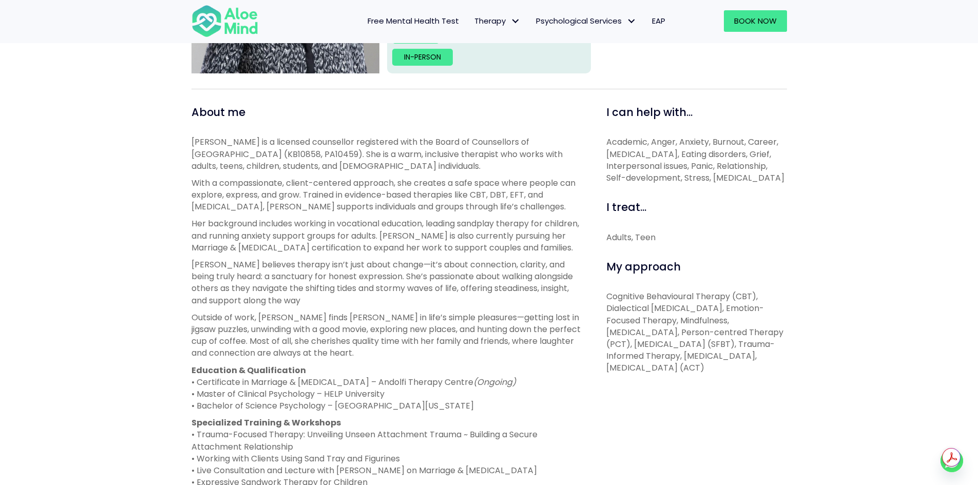
scroll to position [411, 0]
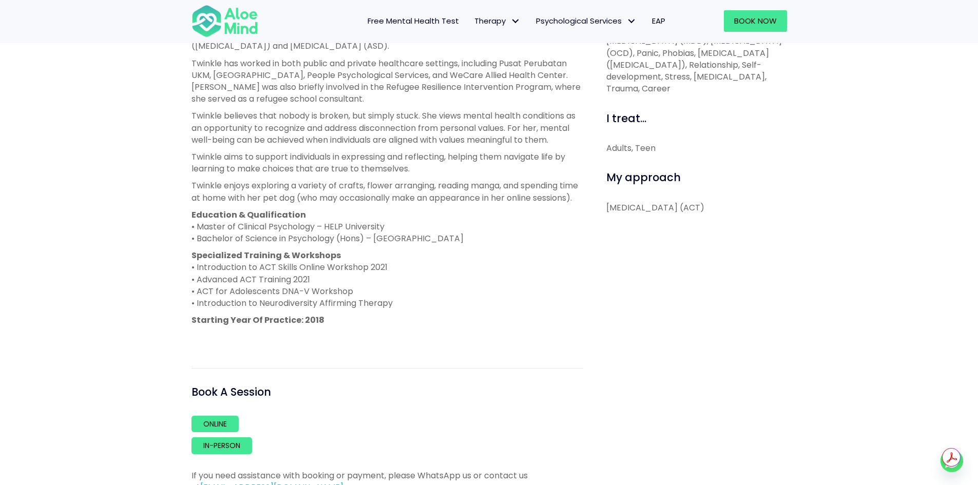
scroll to position [616, 0]
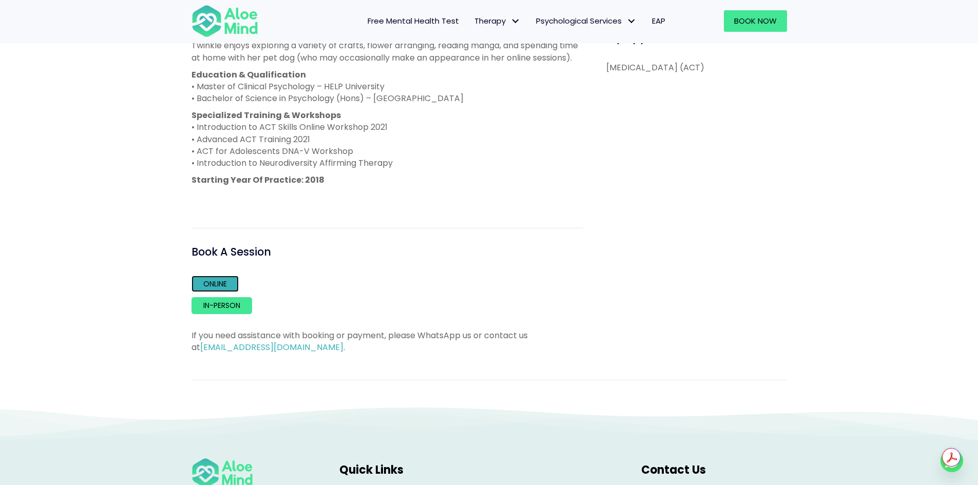
click at [218, 292] on link "Online" at bounding box center [214, 284] width 47 height 16
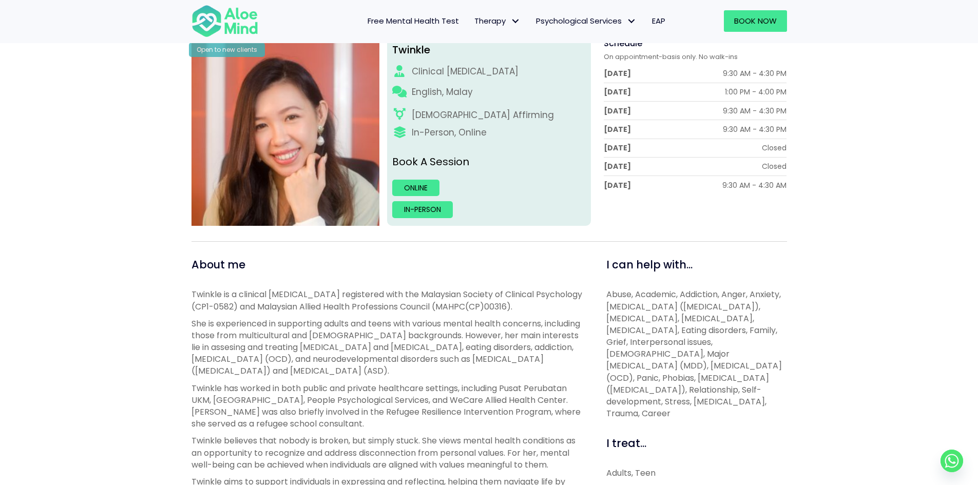
scroll to position [0, 0]
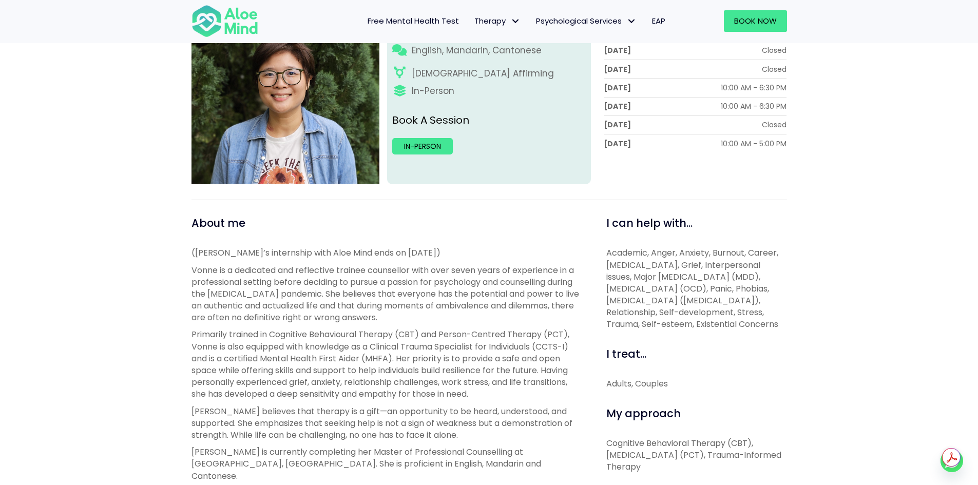
scroll to position [257, 0]
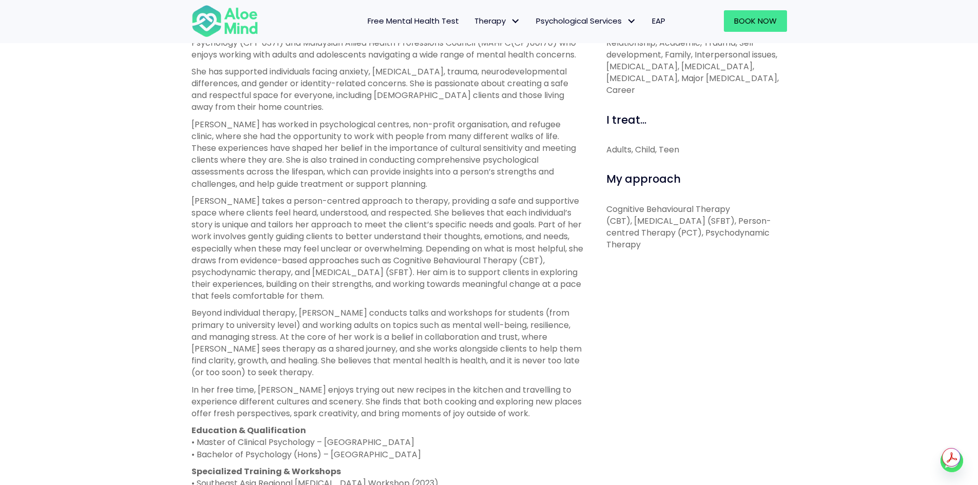
scroll to position [462, 0]
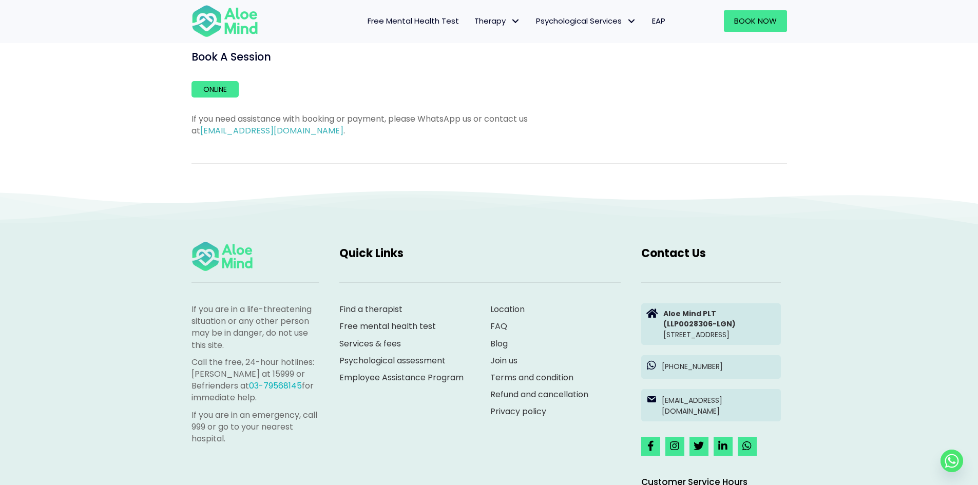
scroll to position [719, 0]
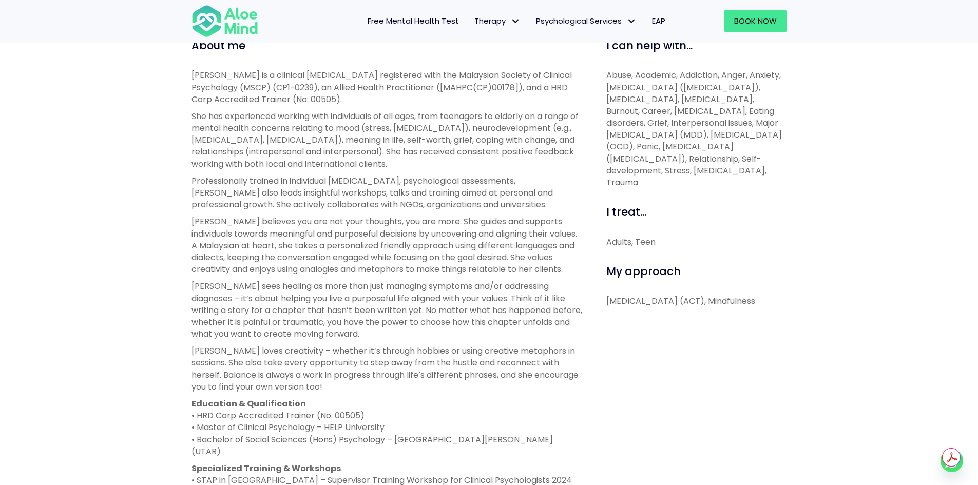
scroll to position [411, 0]
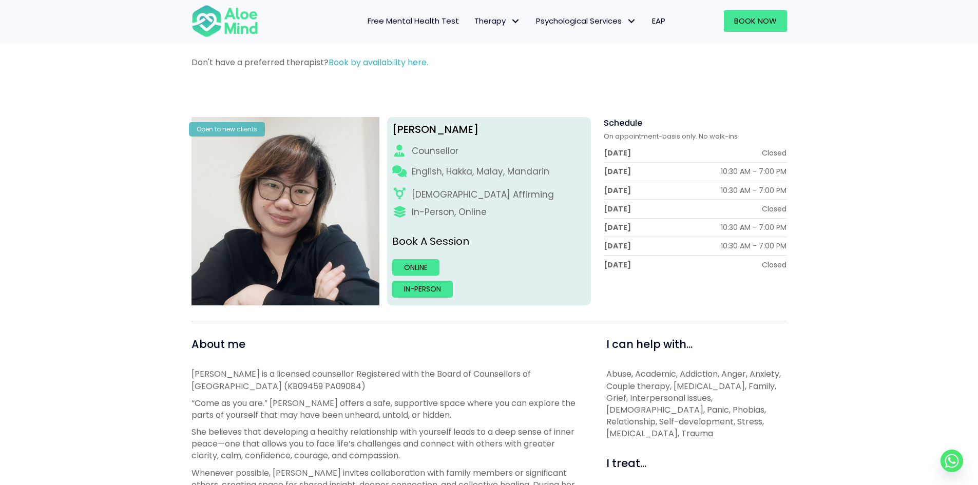
scroll to position [51, 0]
